Goal: Task Accomplishment & Management: Manage account settings

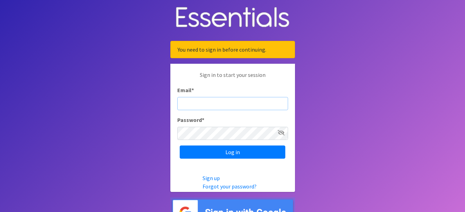
click at [216, 99] on input "Email *" at bounding box center [232, 103] width 111 height 13
paste input "[PERSON_NAME][EMAIL_ADDRESS][DOMAIN_NAME]"
type input "[PERSON_NAME][EMAIL_ADDRESS][DOMAIN_NAME]"
click at [180, 145] on input "Log in" at bounding box center [233, 151] width 106 height 13
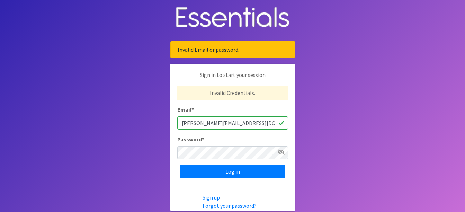
click at [280, 153] on icon at bounding box center [281, 152] width 7 height 6
click at [180, 165] on input "Log in" at bounding box center [233, 171] width 106 height 13
click at [283, 151] on icon at bounding box center [281, 152] width 7 height 6
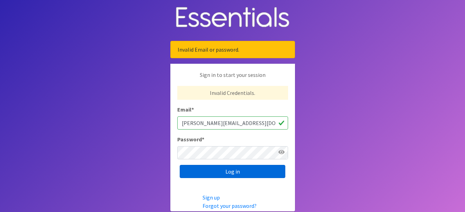
click at [251, 172] on input "Log in" at bounding box center [233, 171] width 106 height 13
click at [230, 170] on input "Log in" at bounding box center [233, 171] width 106 height 13
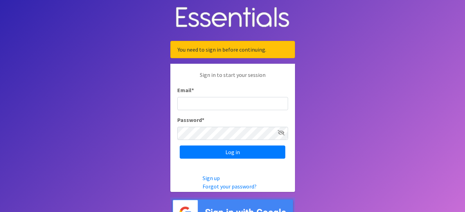
click at [203, 105] on input "Email *" at bounding box center [232, 103] width 111 height 13
type input "[PERSON_NAME][EMAIL_ADDRESS][DOMAIN_NAME]"
click at [180, 145] on input "Log in" at bounding box center [233, 151] width 106 height 13
